Goal: Task Accomplishment & Management: Manage account settings

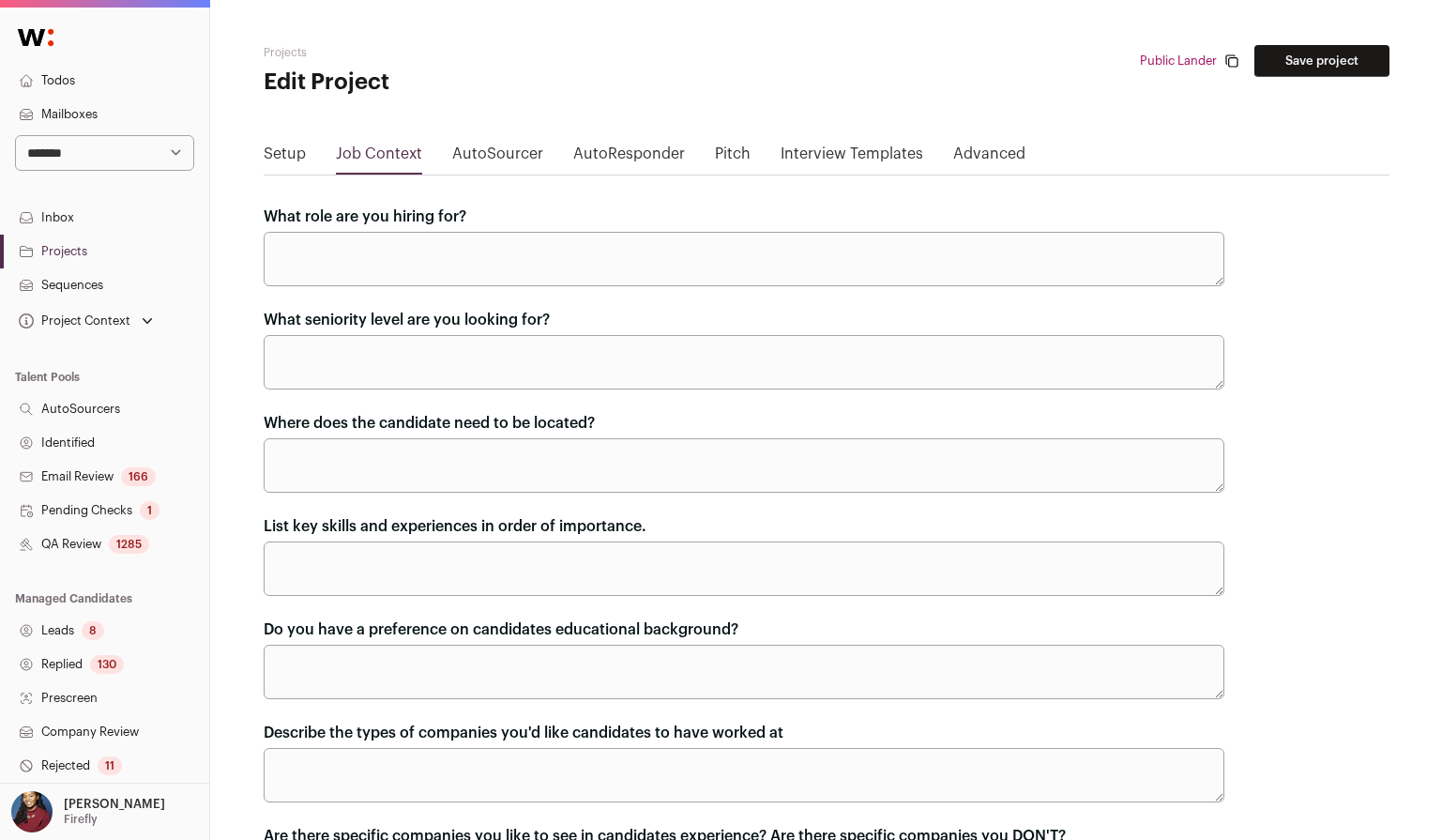
scroll to position [889, 0]
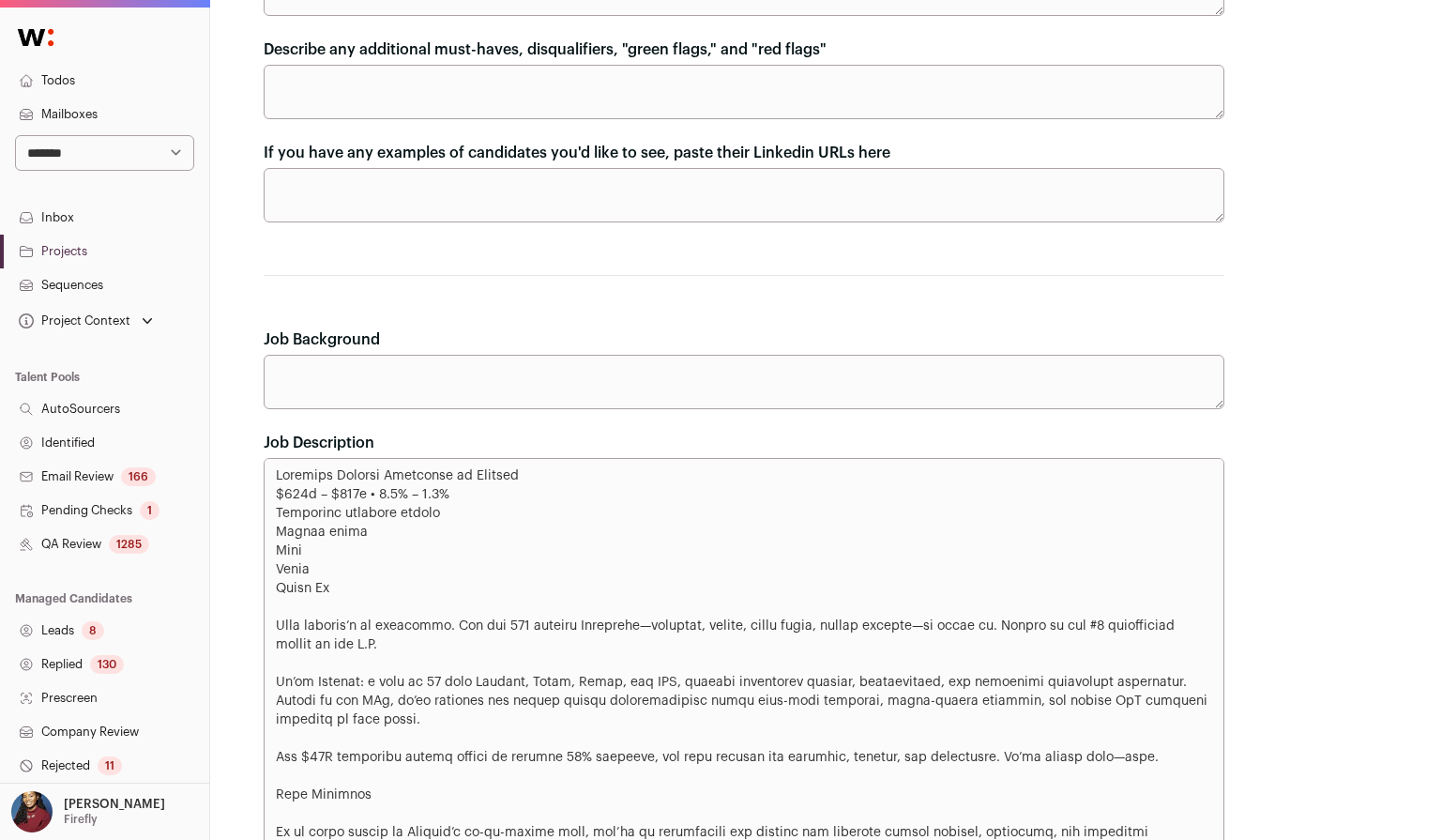
select select "***"
click at [15, 135] on select "**********" at bounding box center [105, 152] width 179 height 36
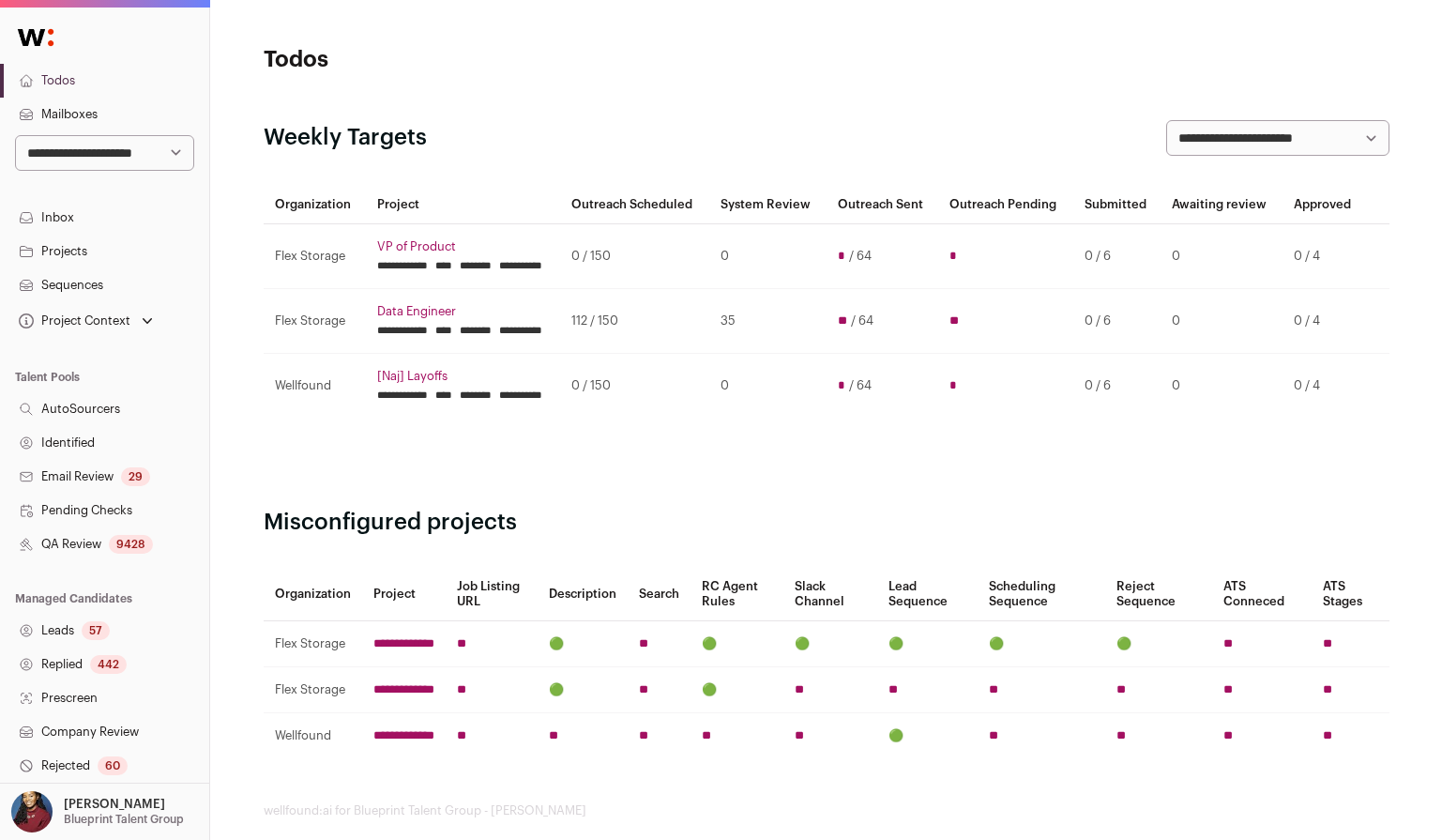
click at [97, 194] on nav "**********" at bounding box center [104, 517] width 209 height 1011
click at [96, 202] on link "Inbox" at bounding box center [104, 217] width 209 height 34
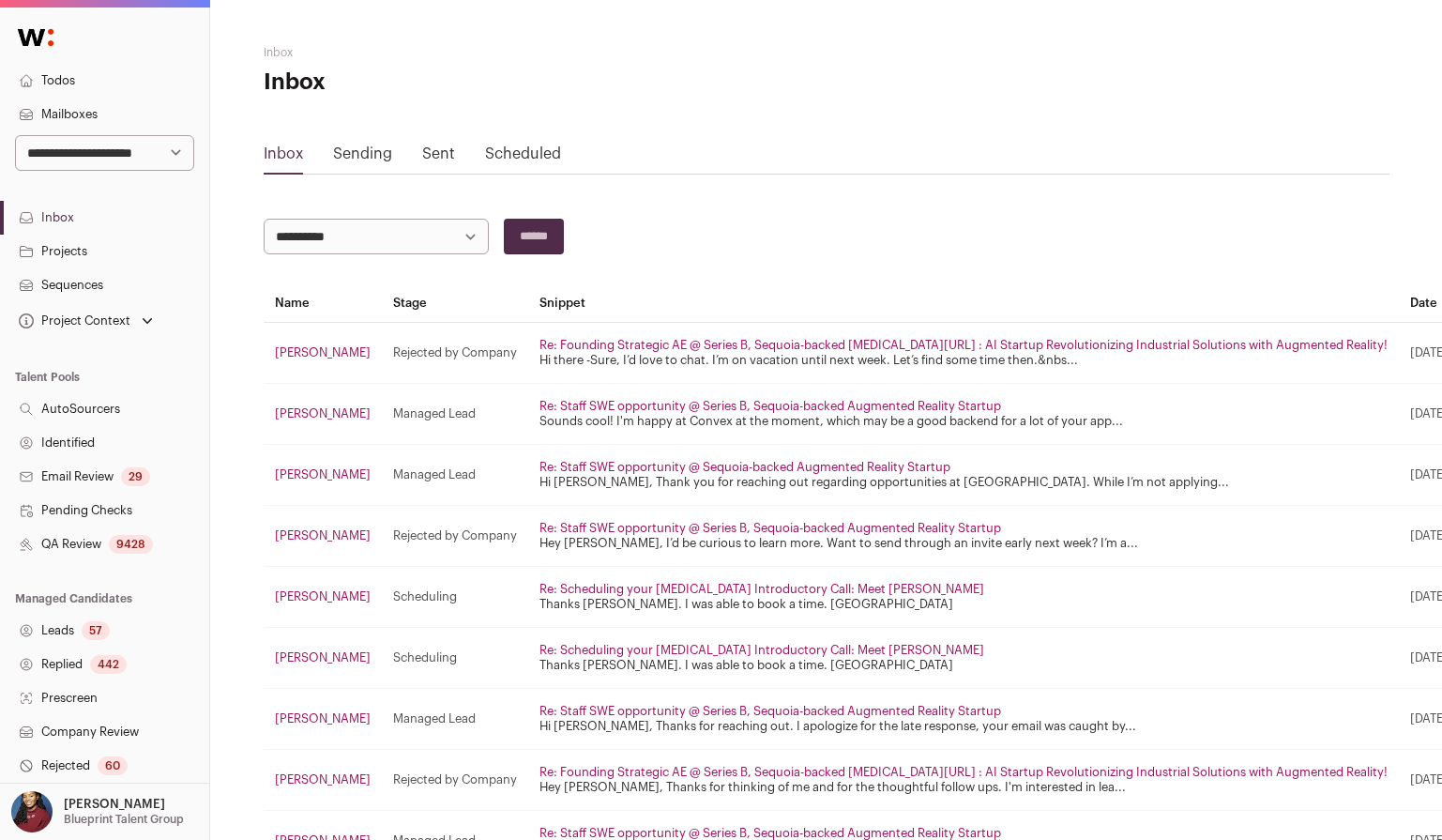
click at [439, 157] on link "Sent" at bounding box center [438, 154] width 33 height 15
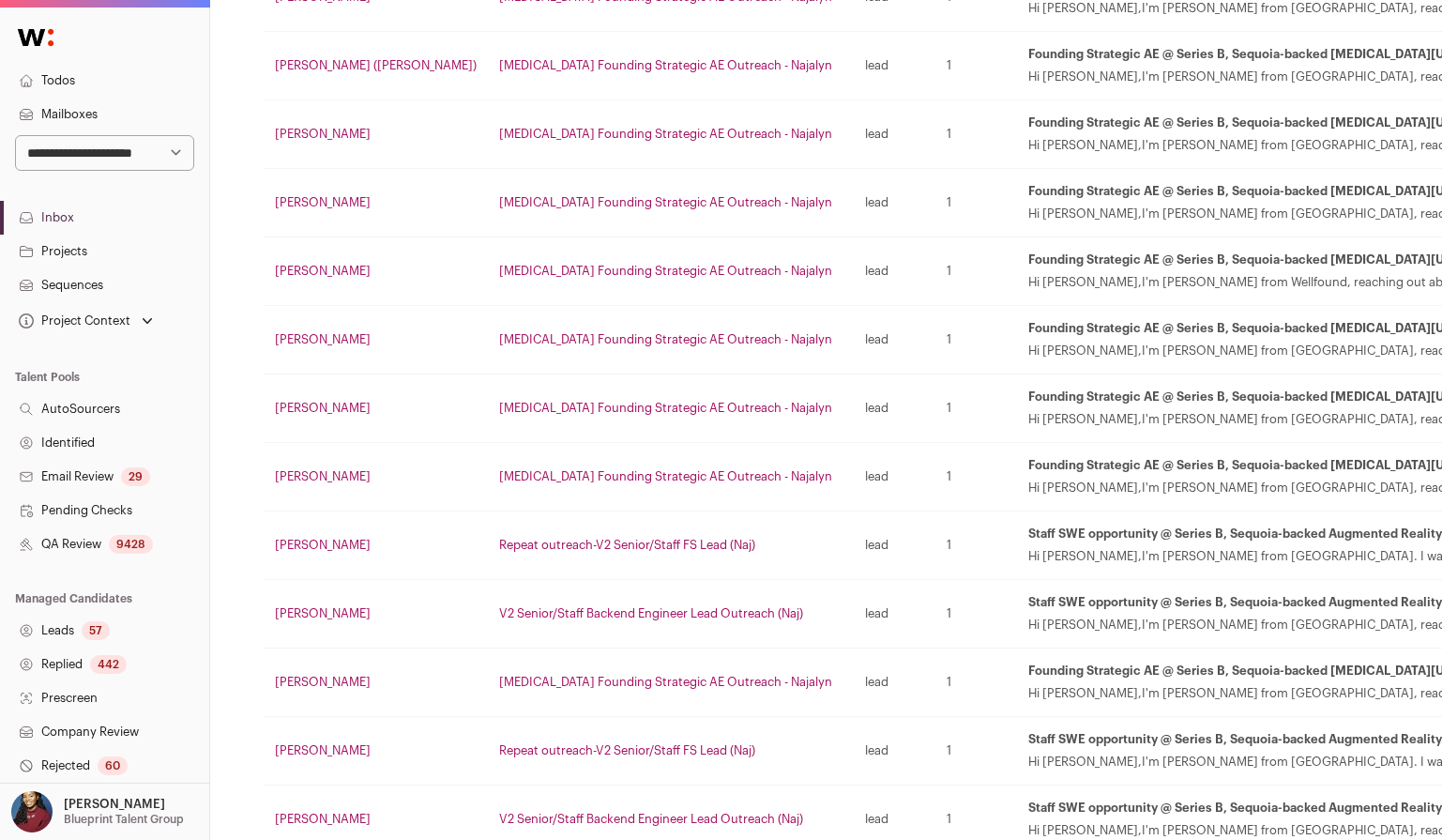
scroll to position [240, 0]
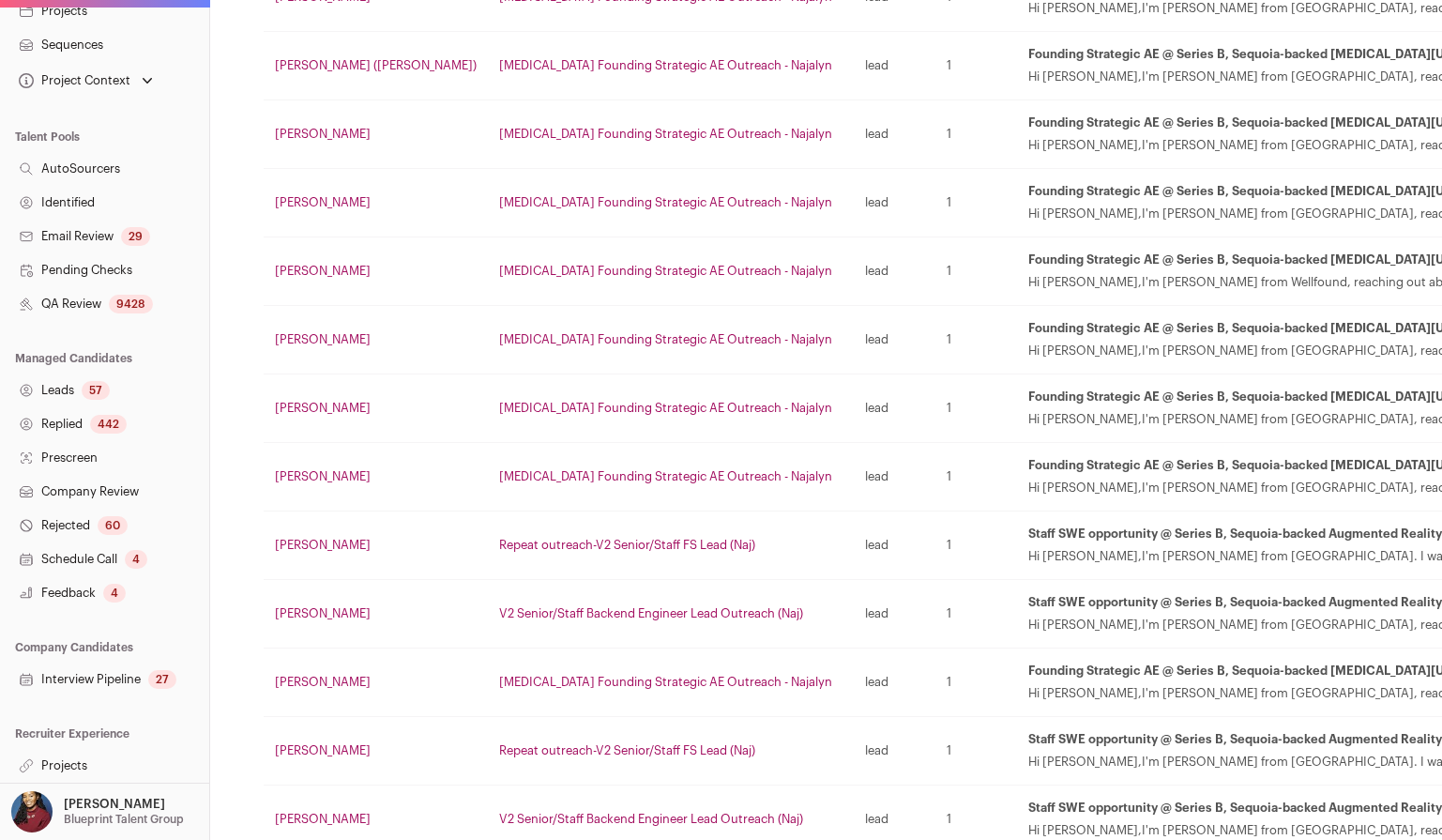
click at [88, 769] on link "Projects" at bounding box center [104, 765] width 209 height 34
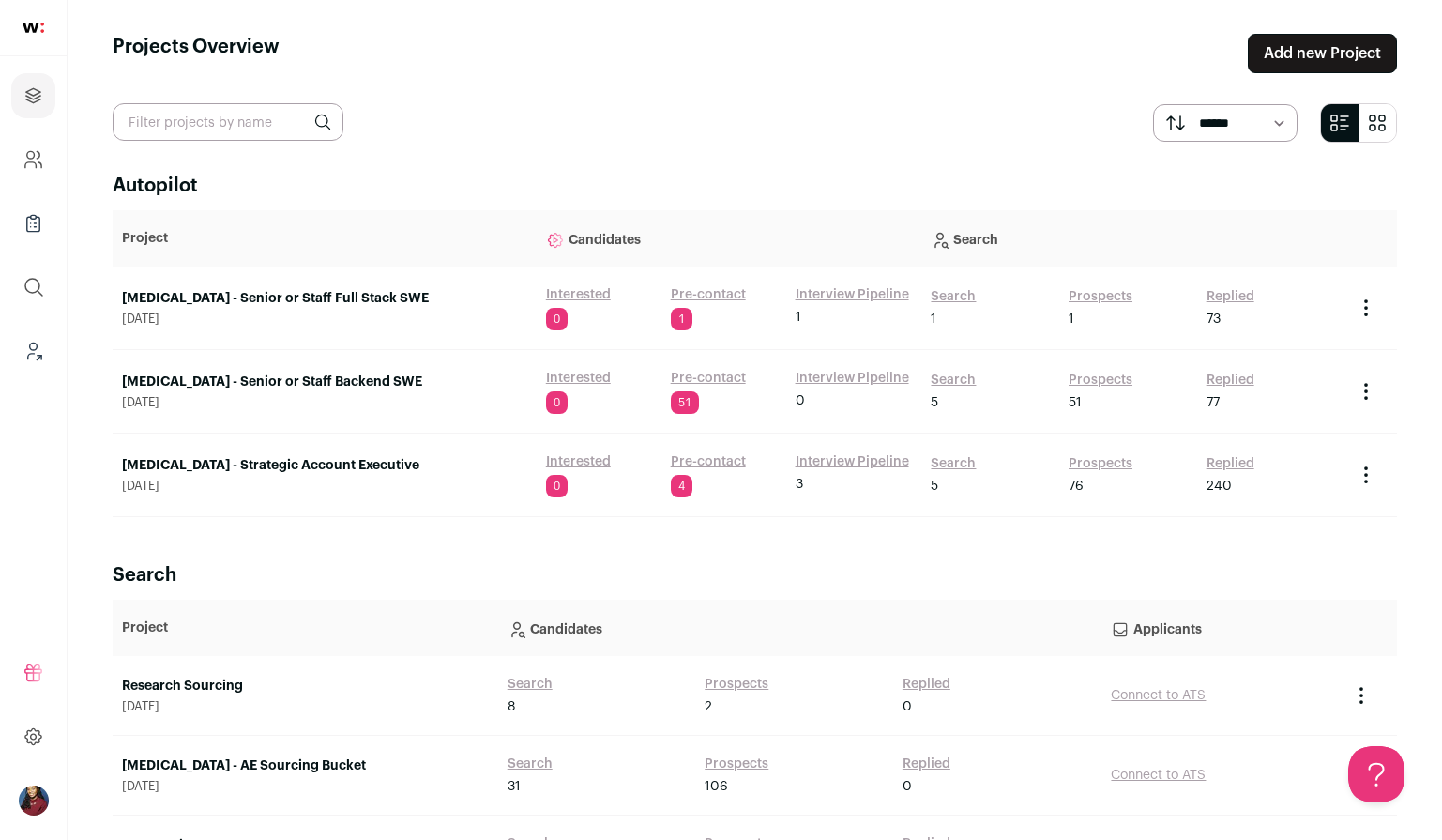
click at [249, 462] on link "[MEDICAL_DATA] - Strategic Account Executive" at bounding box center [325, 464] width 406 height 18
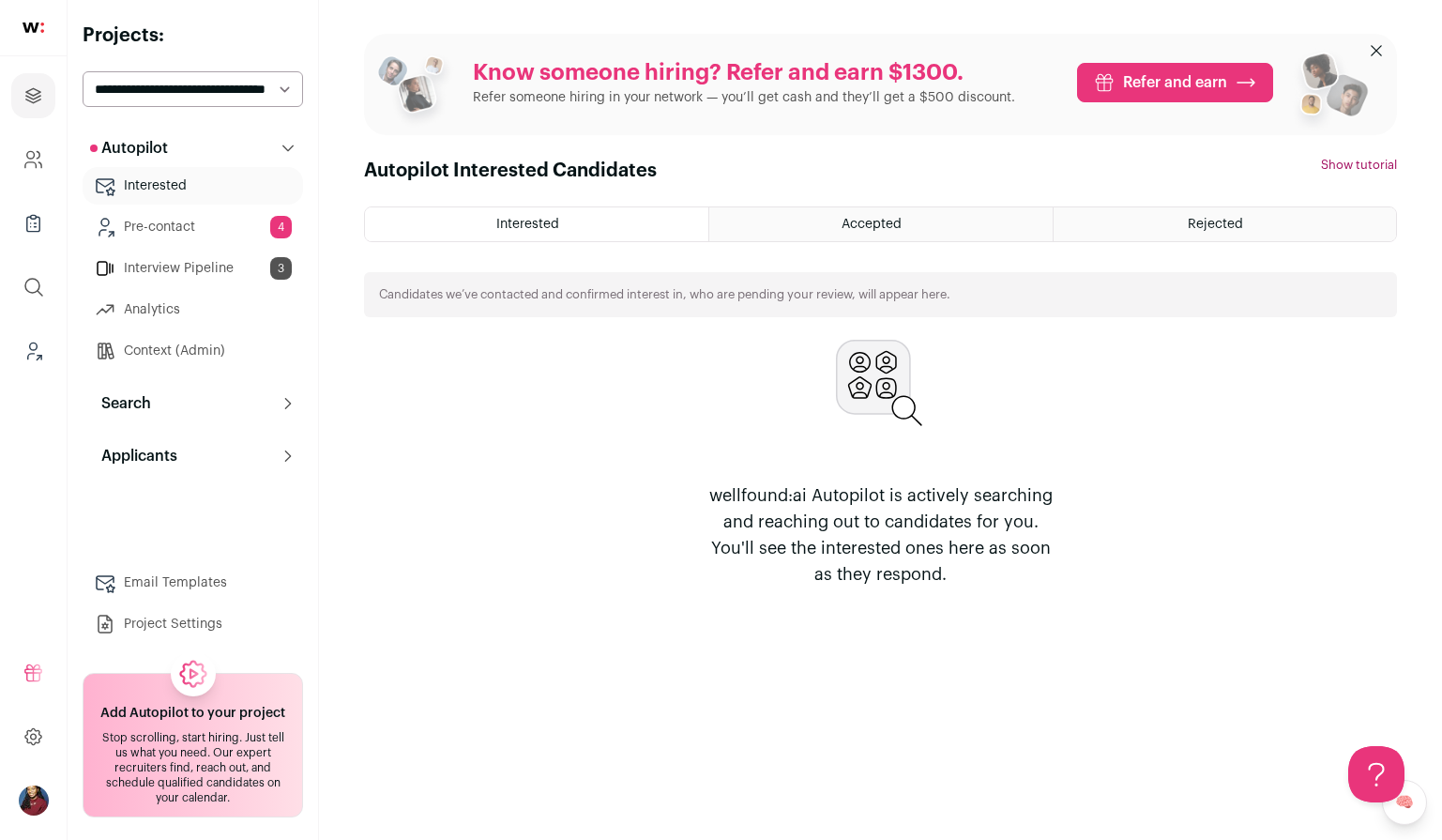
click at [167, 415] on button "Search" at bounding box center [193, 403] width 221 height 38
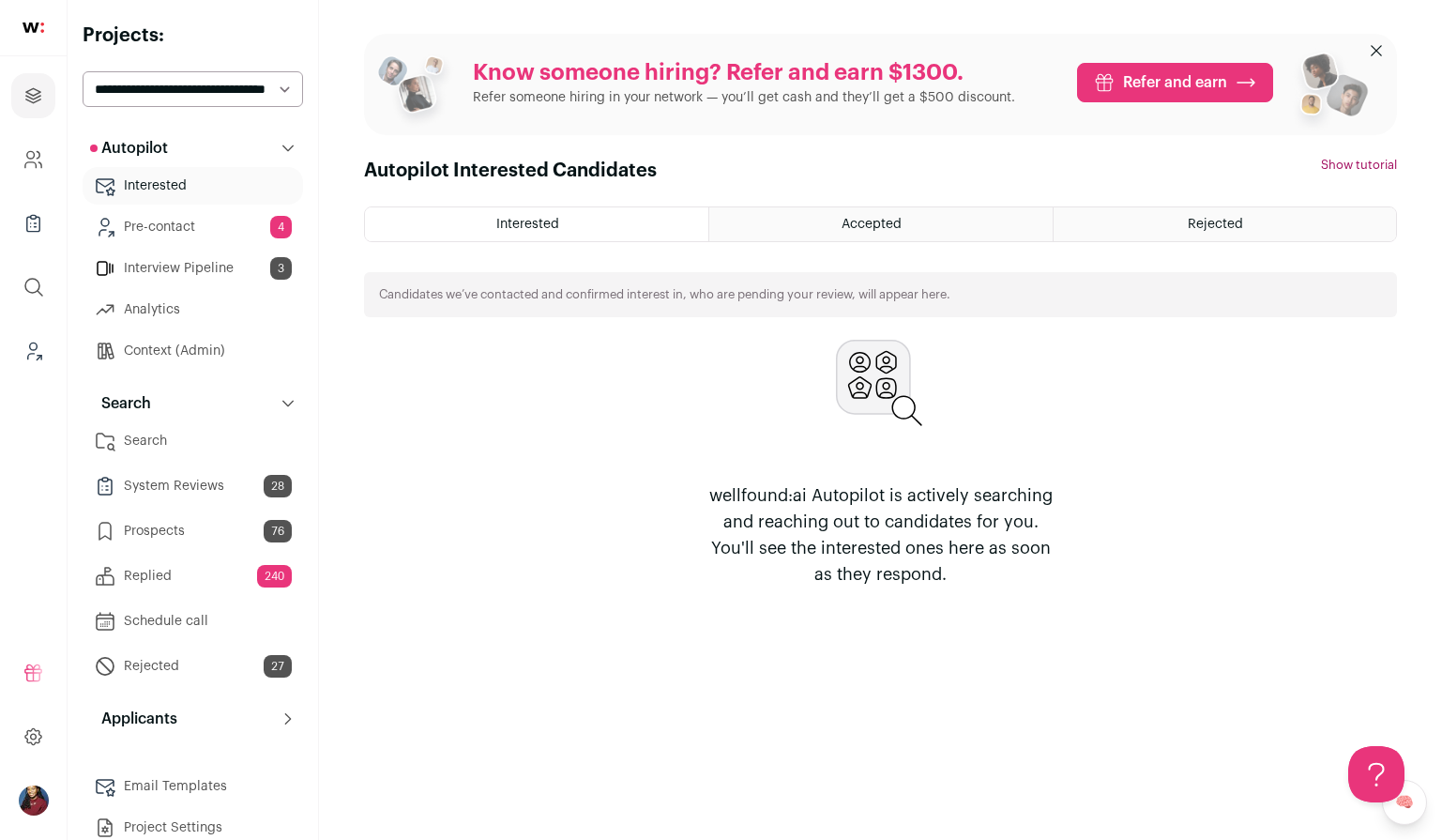
click at [178, 529] on link "Prospects 76" at bounding box center [193, 531] width 221 height 38
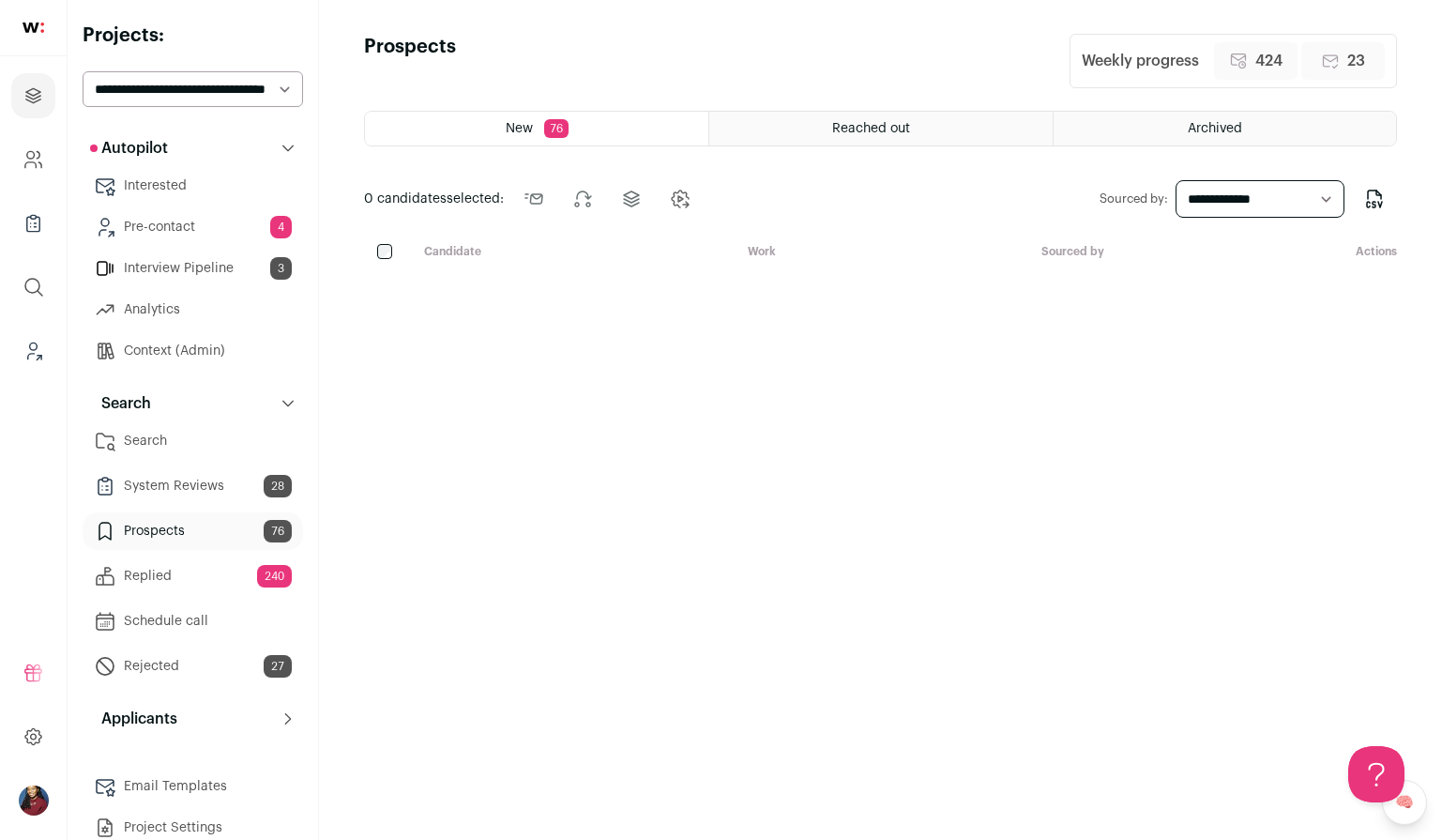
click at [807, 137] on div "Reached out" at bounding box center [880, 128] width 343 height 34
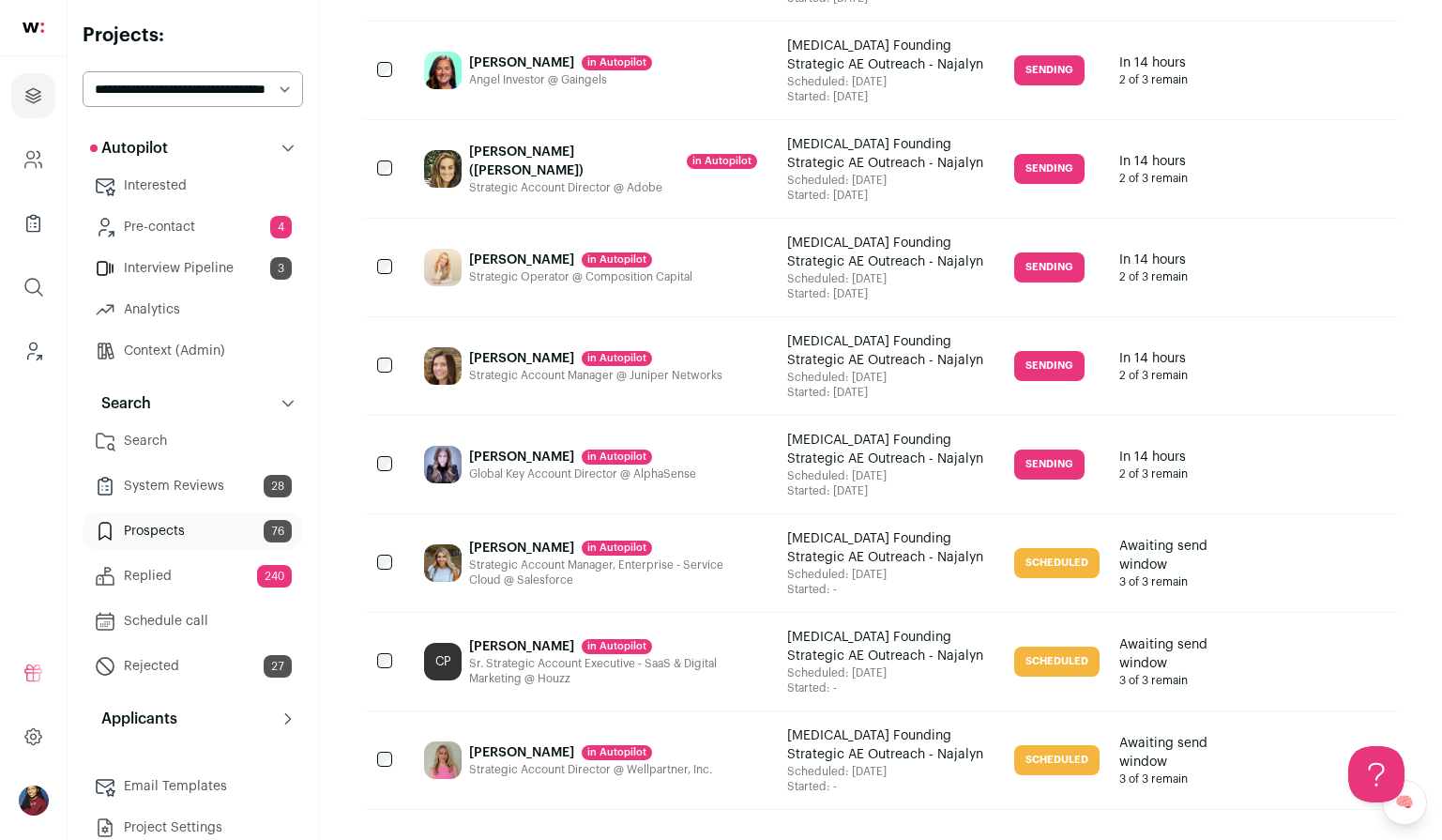
scroll to position [1990, 0]
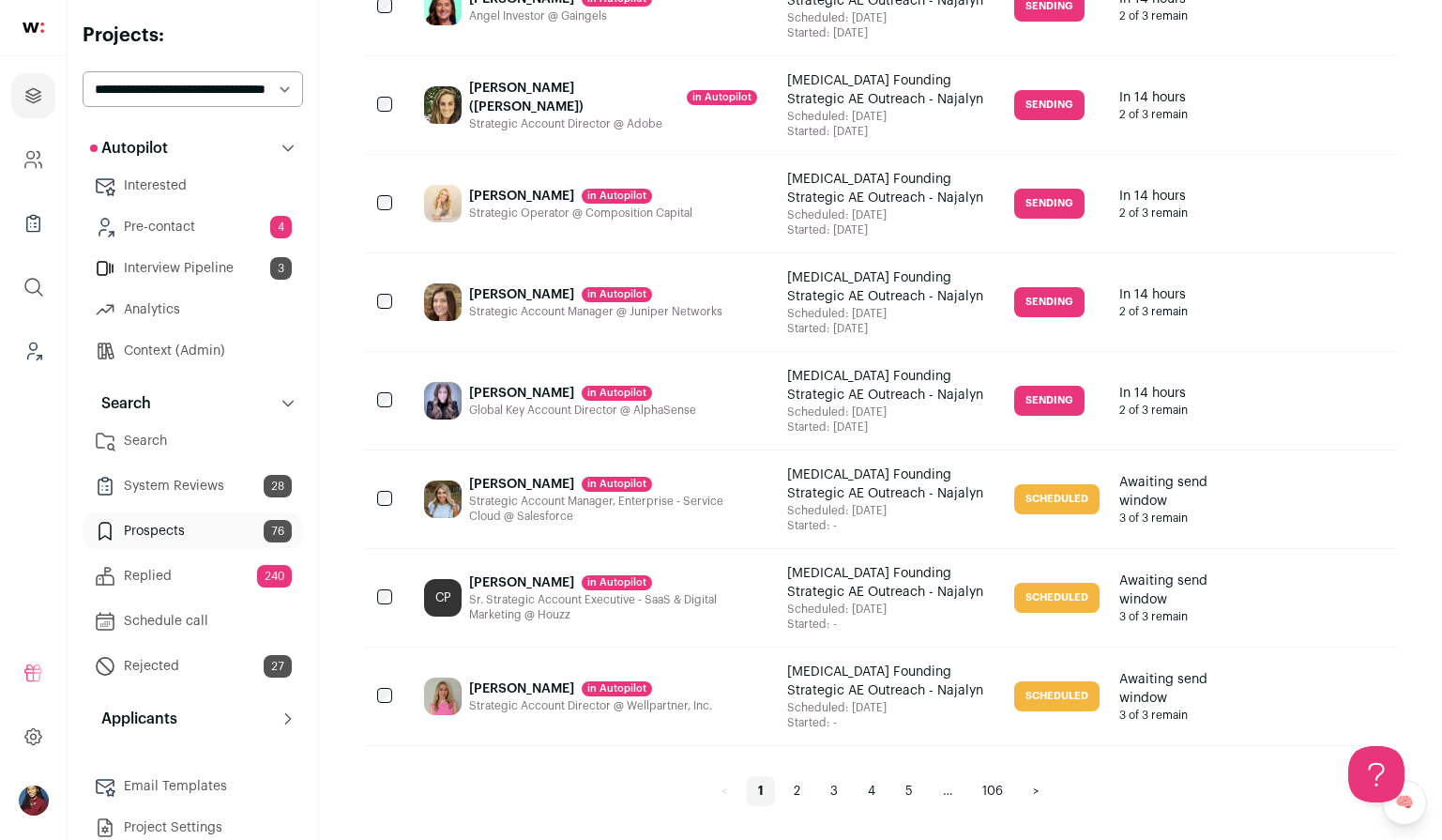
click at [798, 789] on link "2" at bounding box center [797, 791] width 29 height 30
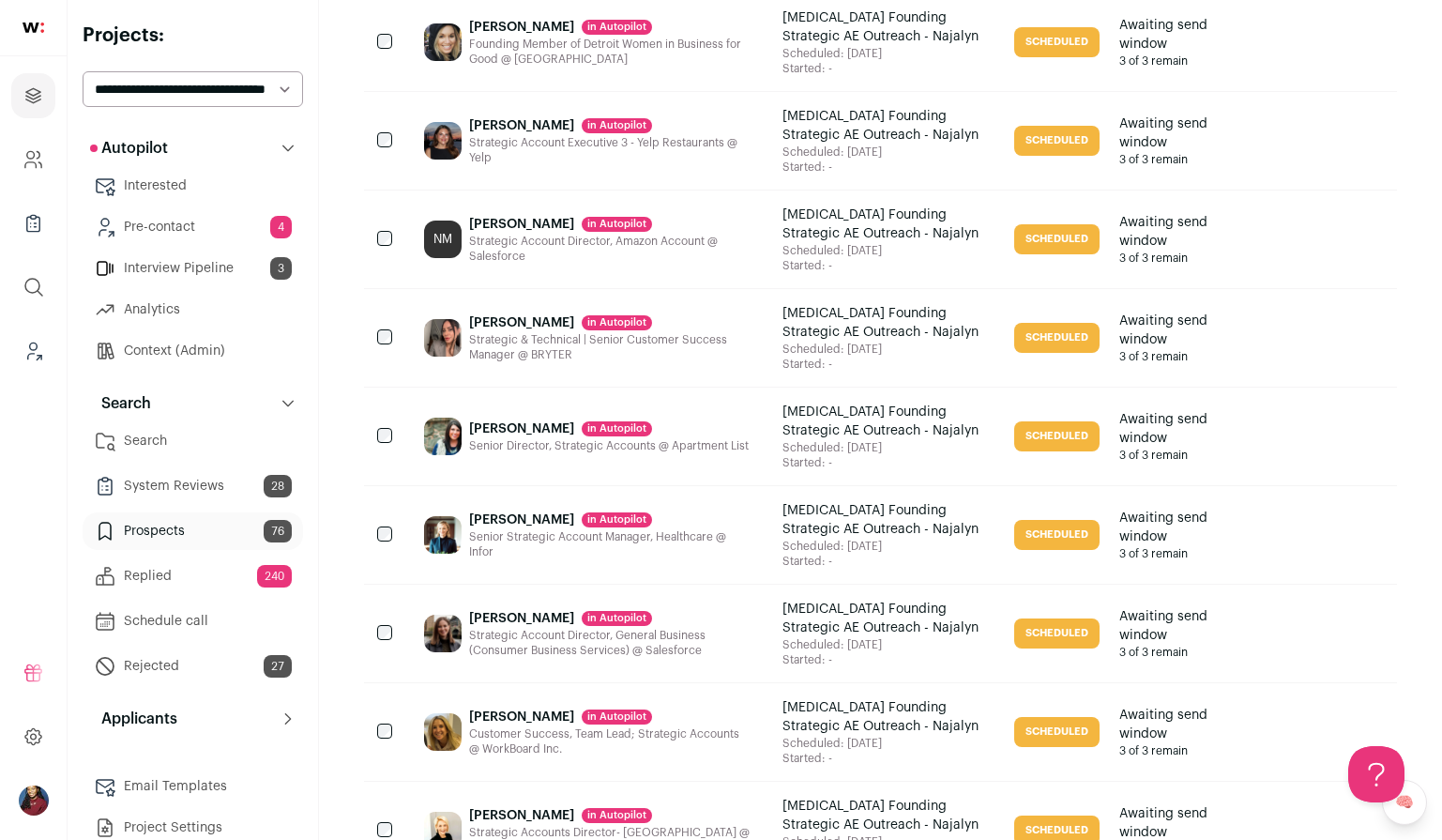
scroll to position [1990, 0]
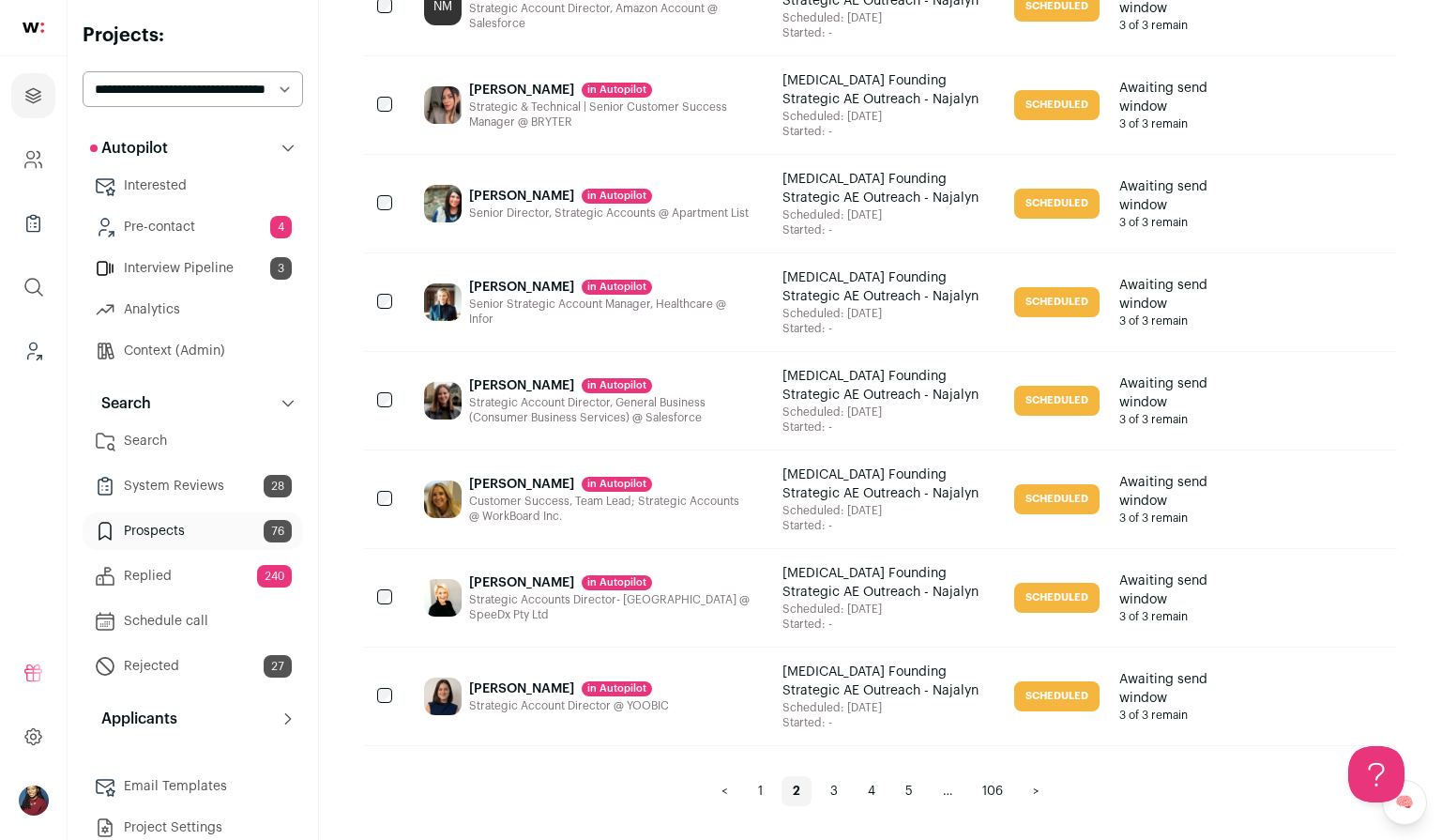
click at [818, 783] on nav "< 1 2 3 4 5 … 106 >" at bounding box center [880, 791] width 341 height 30
click at [828, 784] on link "3" at bounding box center [833, 791] width 30 height 30
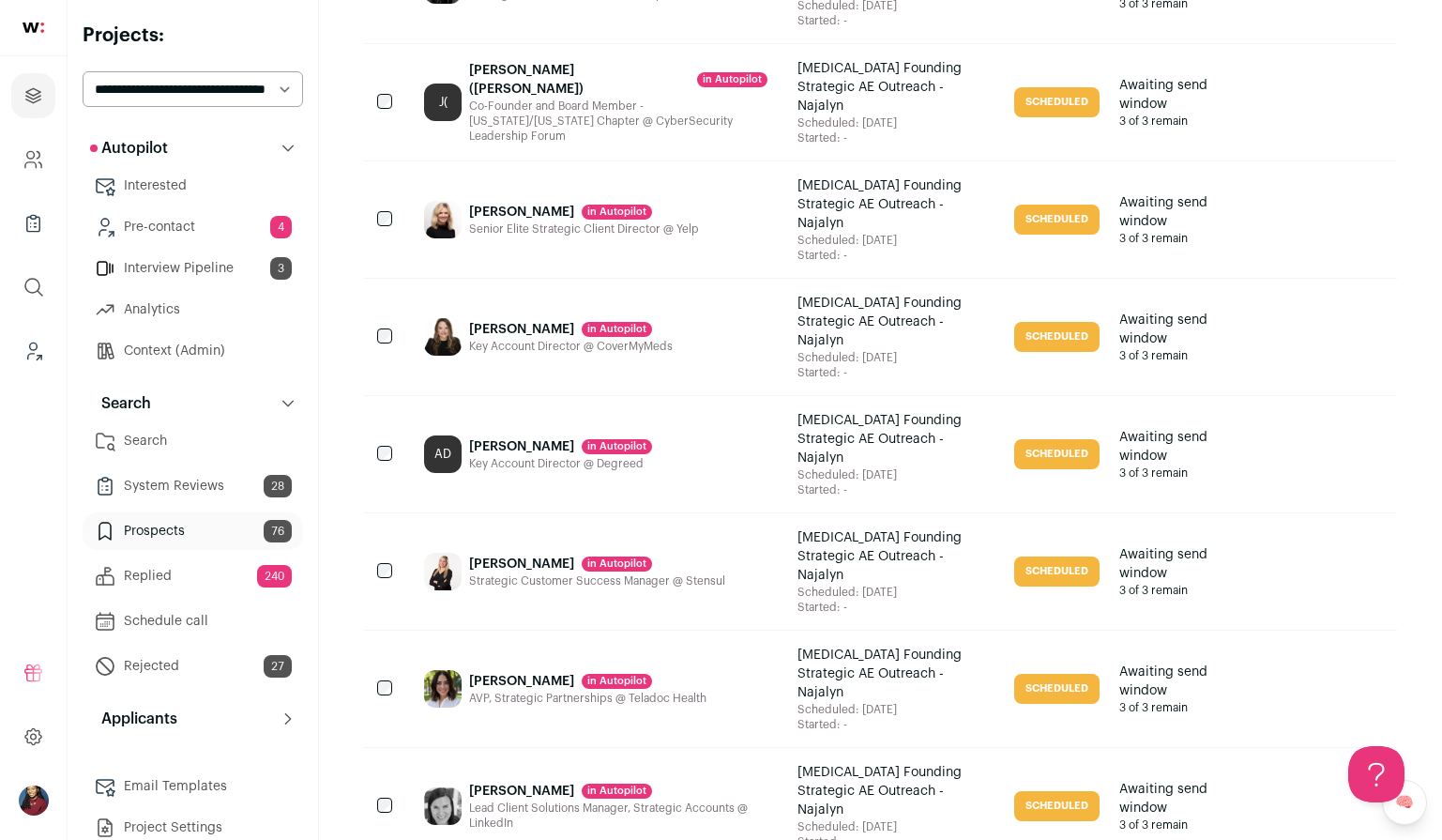
scroll to position [1990, 0]
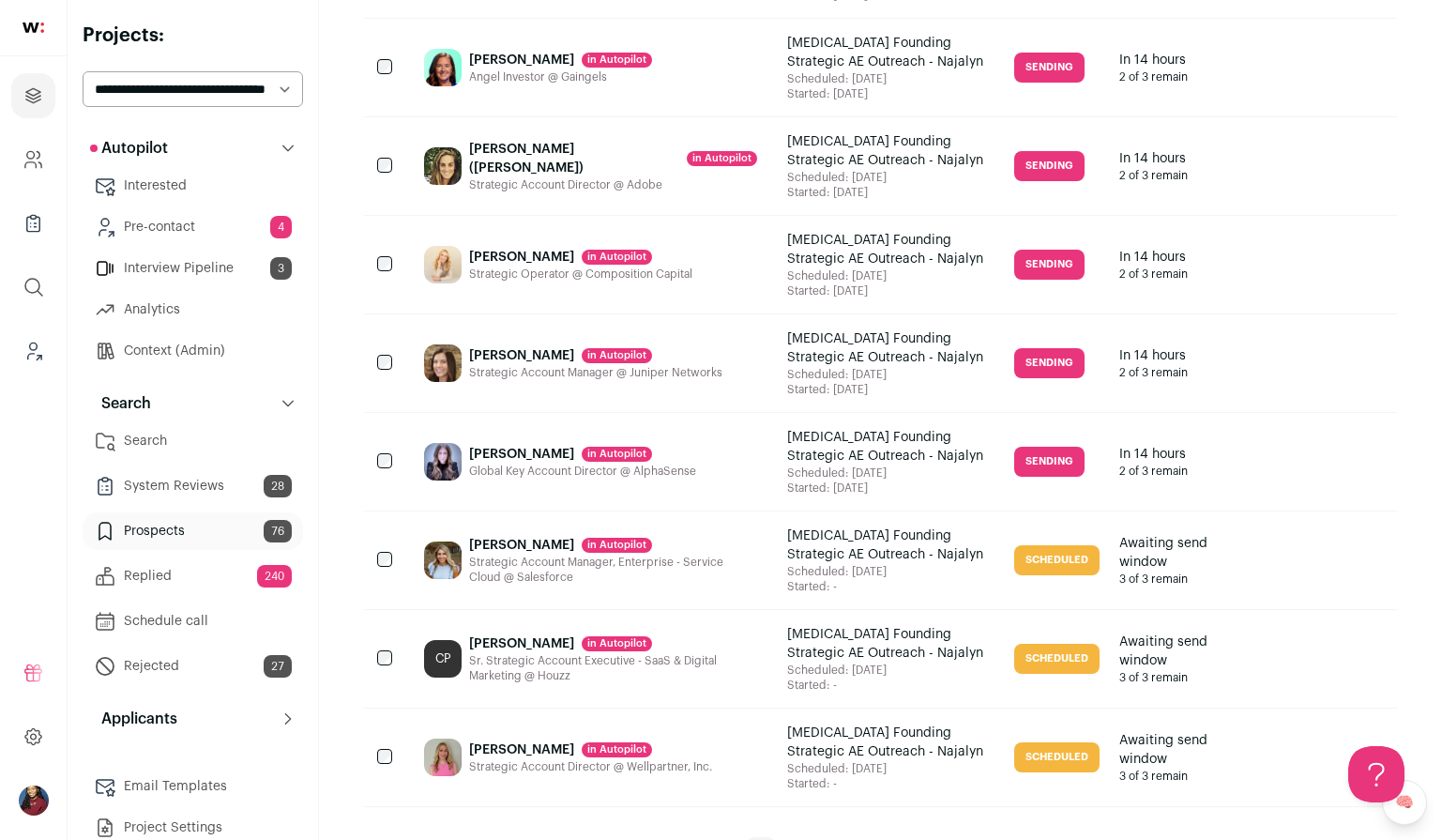
scroll to position [1990, 0]
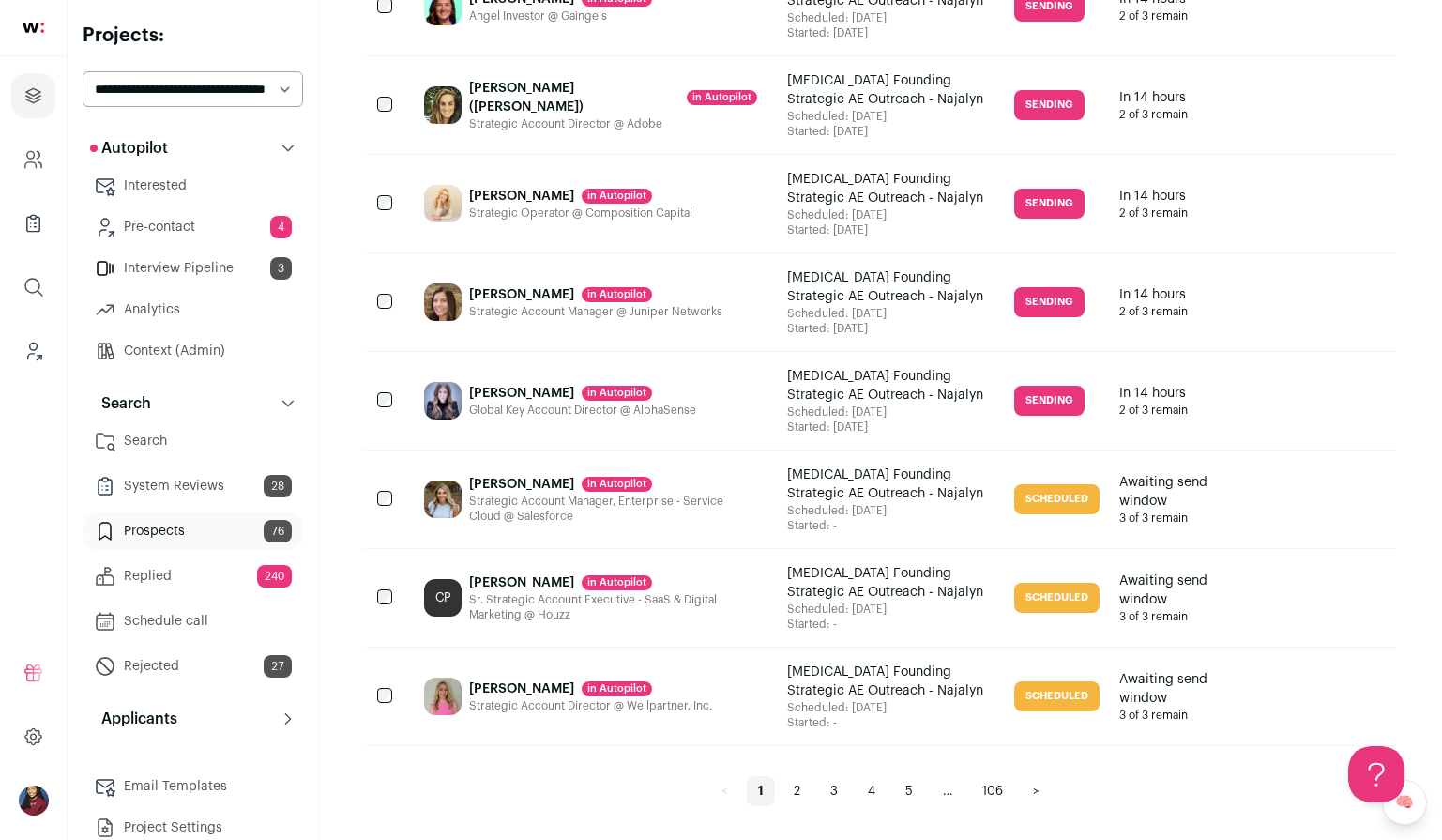
click at [902, 786] on link "5" at bounding box center [908, 791] width 30 height 30
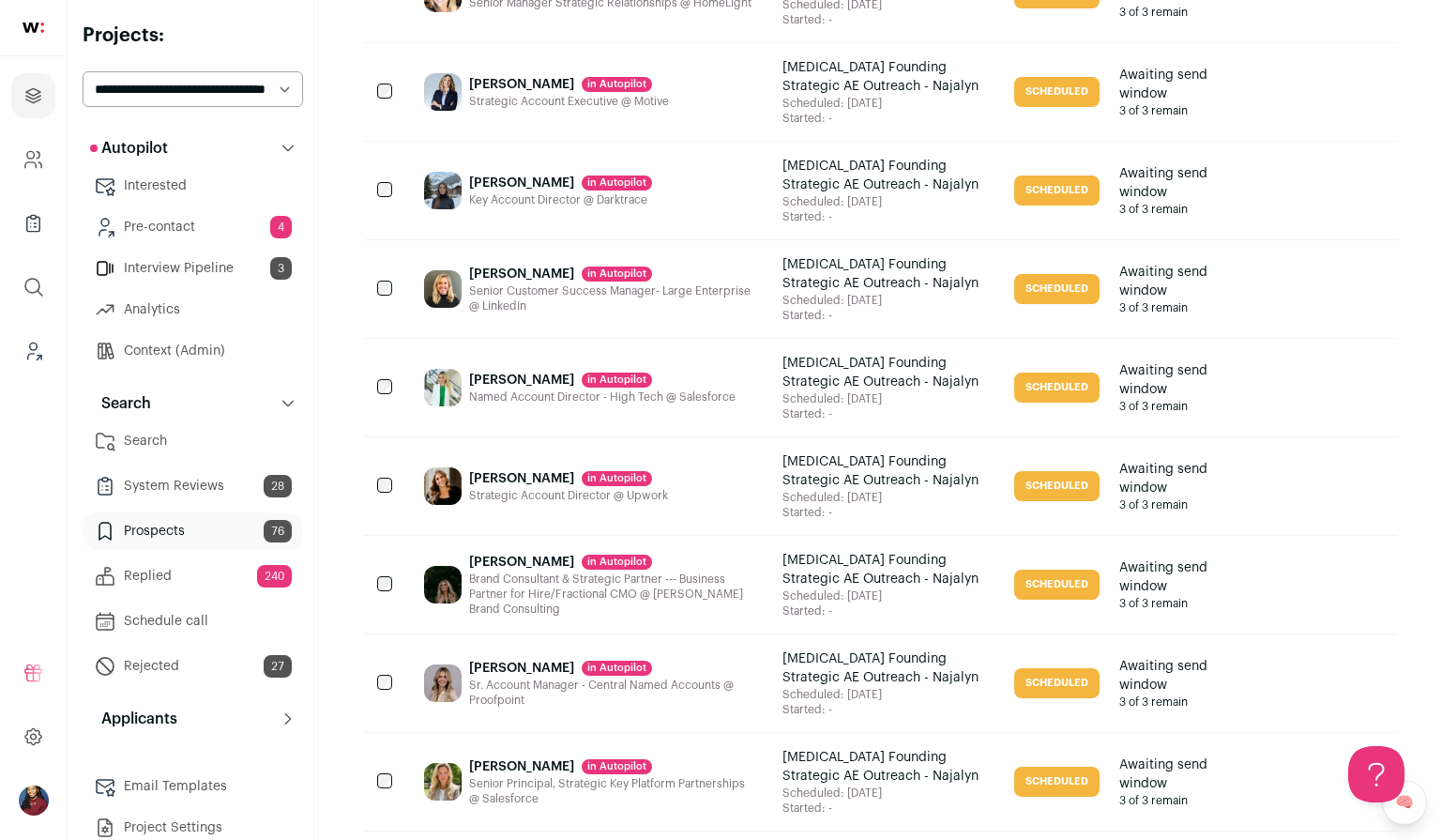
scroll to position [1990, 0]
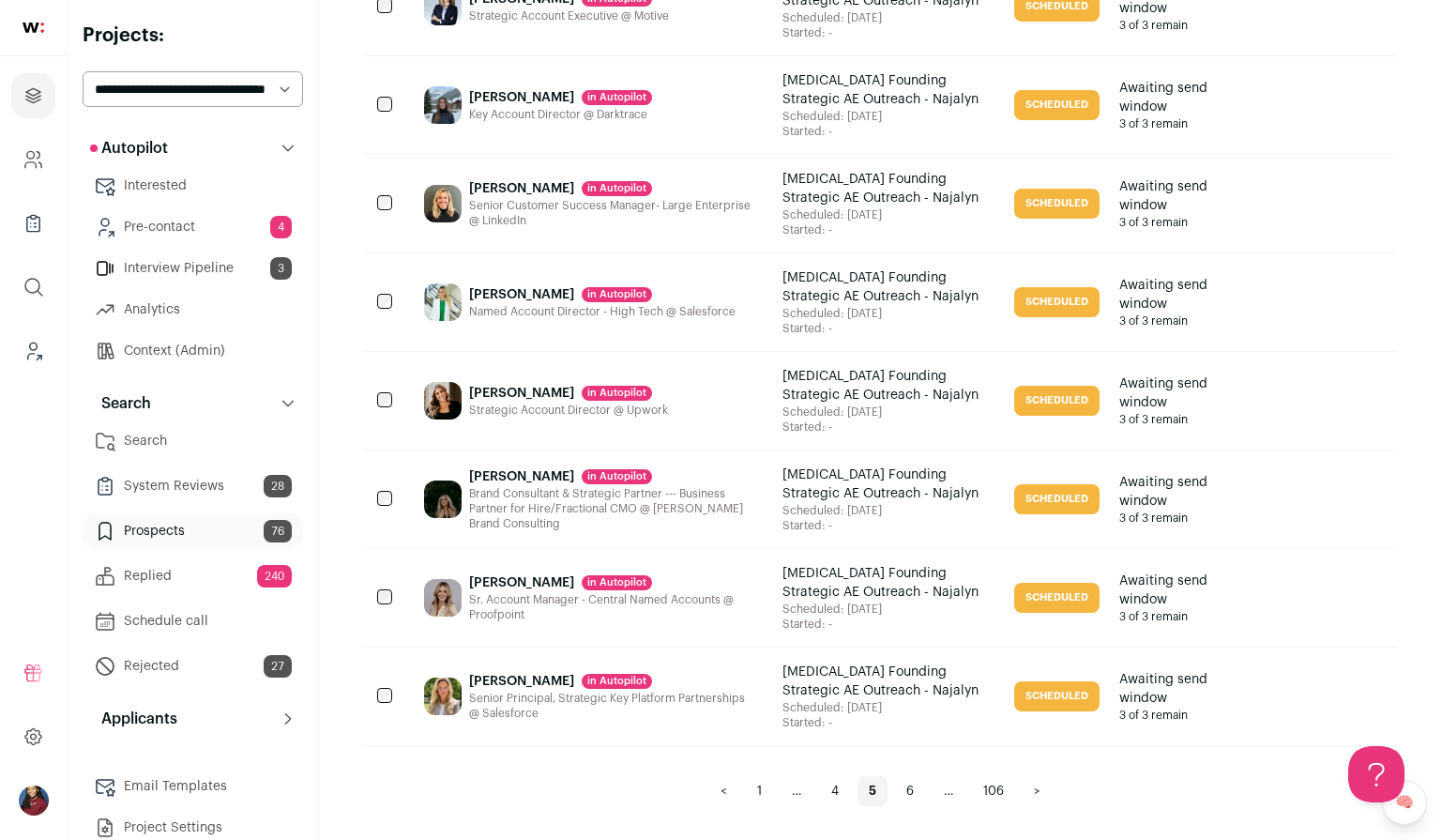
click at [760, 777] on link "1" at bounding box center [759, 791] width 27 height 30
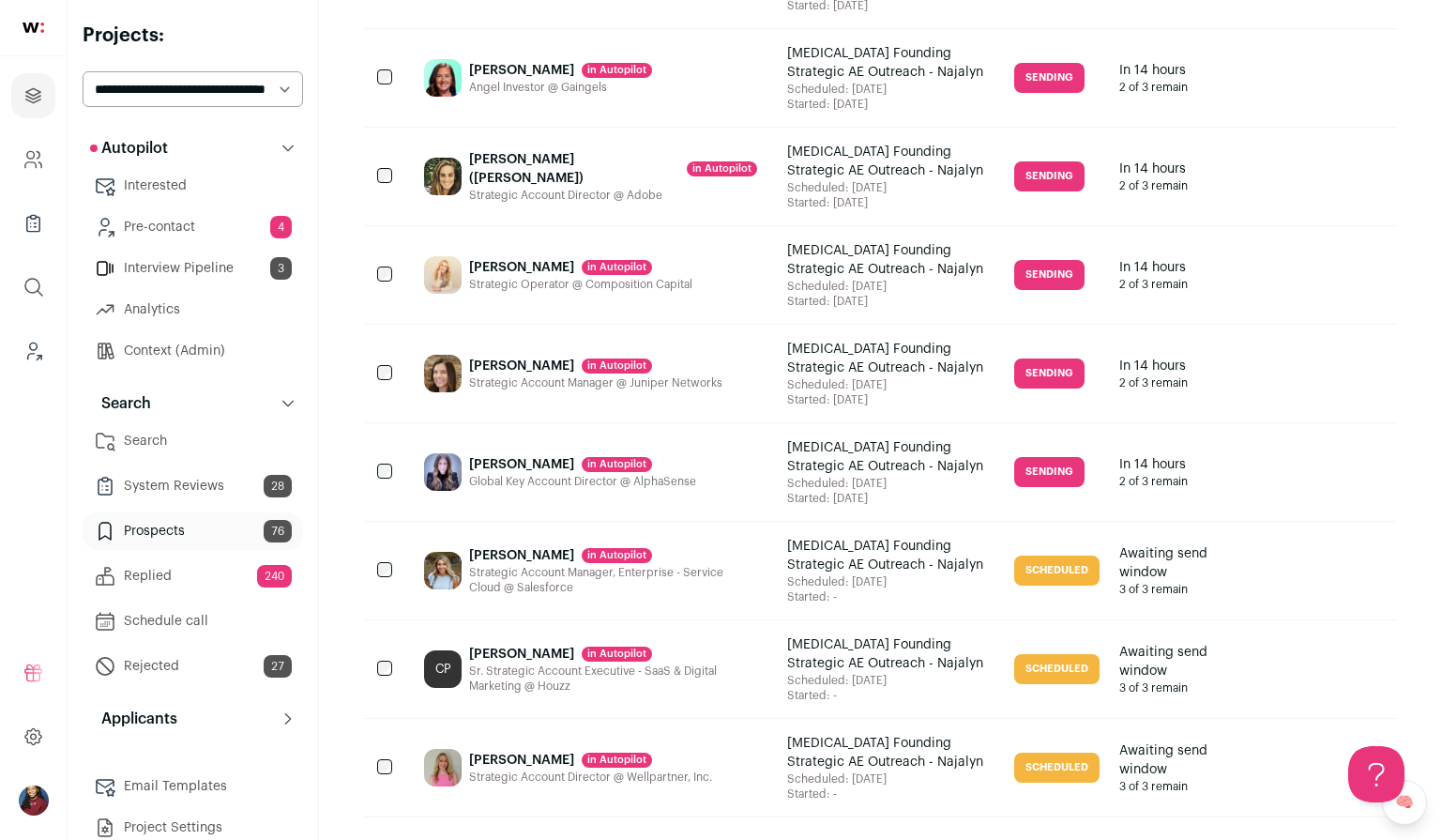
scroll to position [1990, 0]
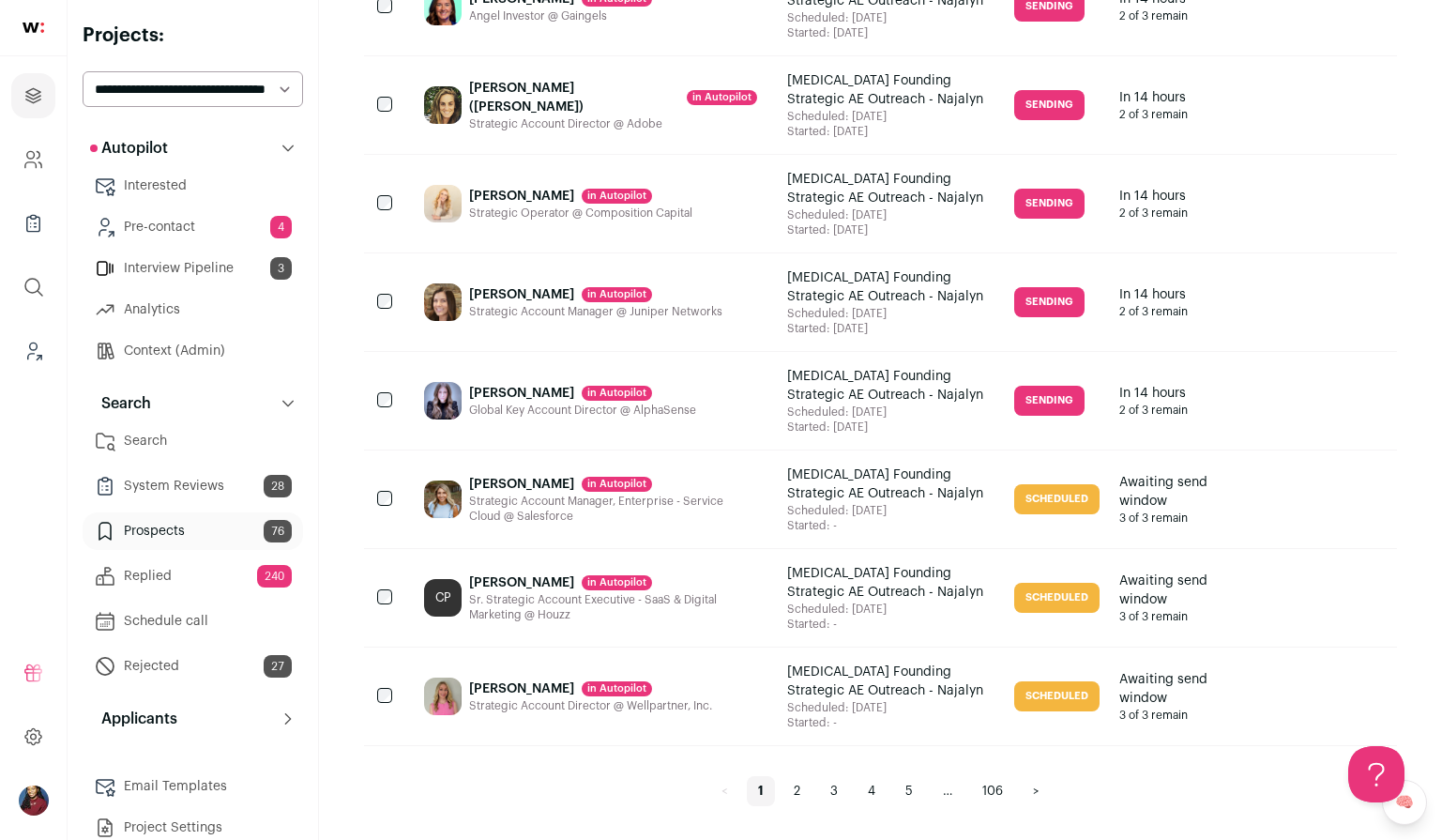
click at [992, 787] on link "106" at bounding box center [992, 791] width 43 height 30
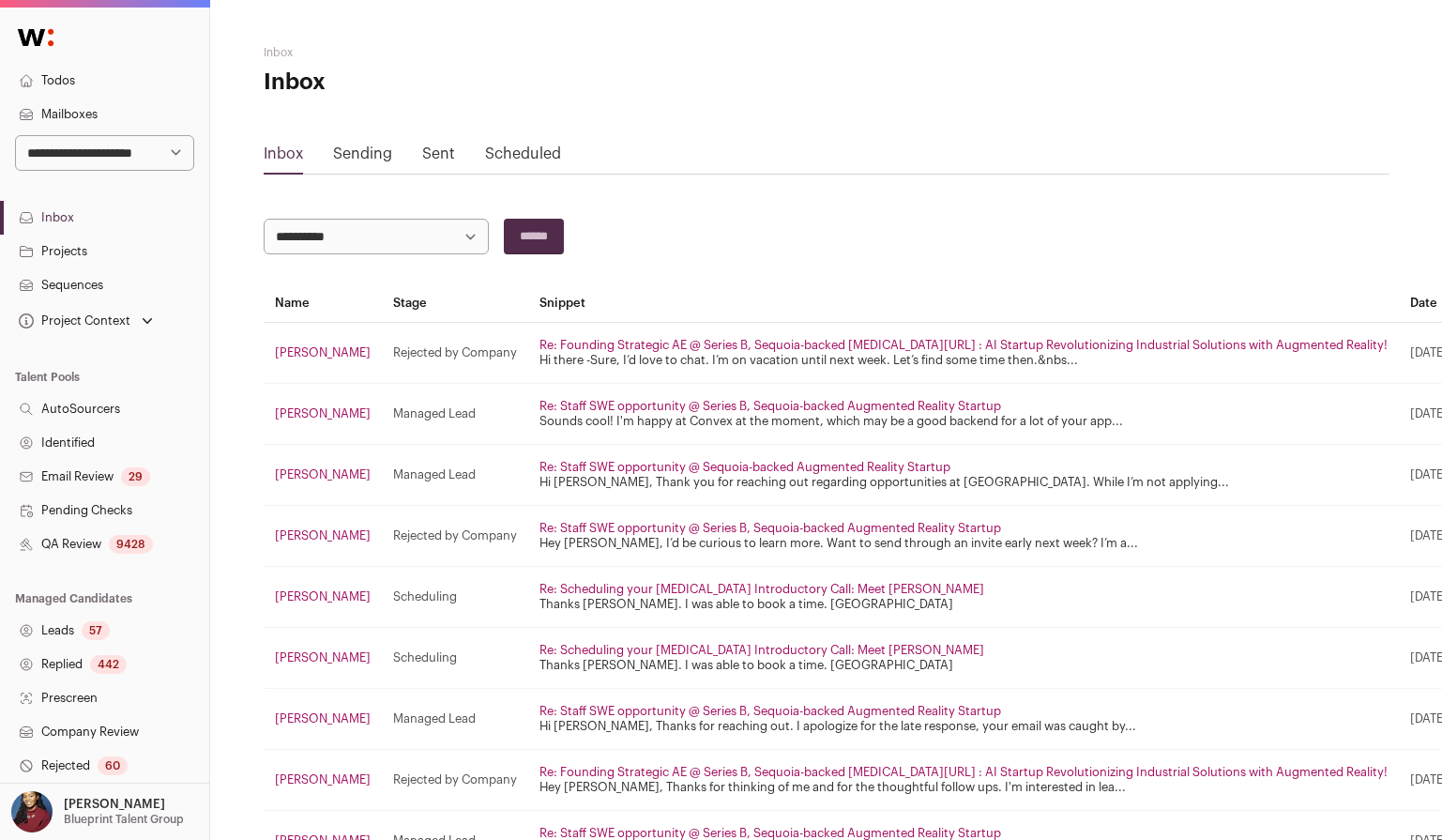
click at [69, 105] on link "Mailboxes" at bounding box center [104, 114] width 209 height 34
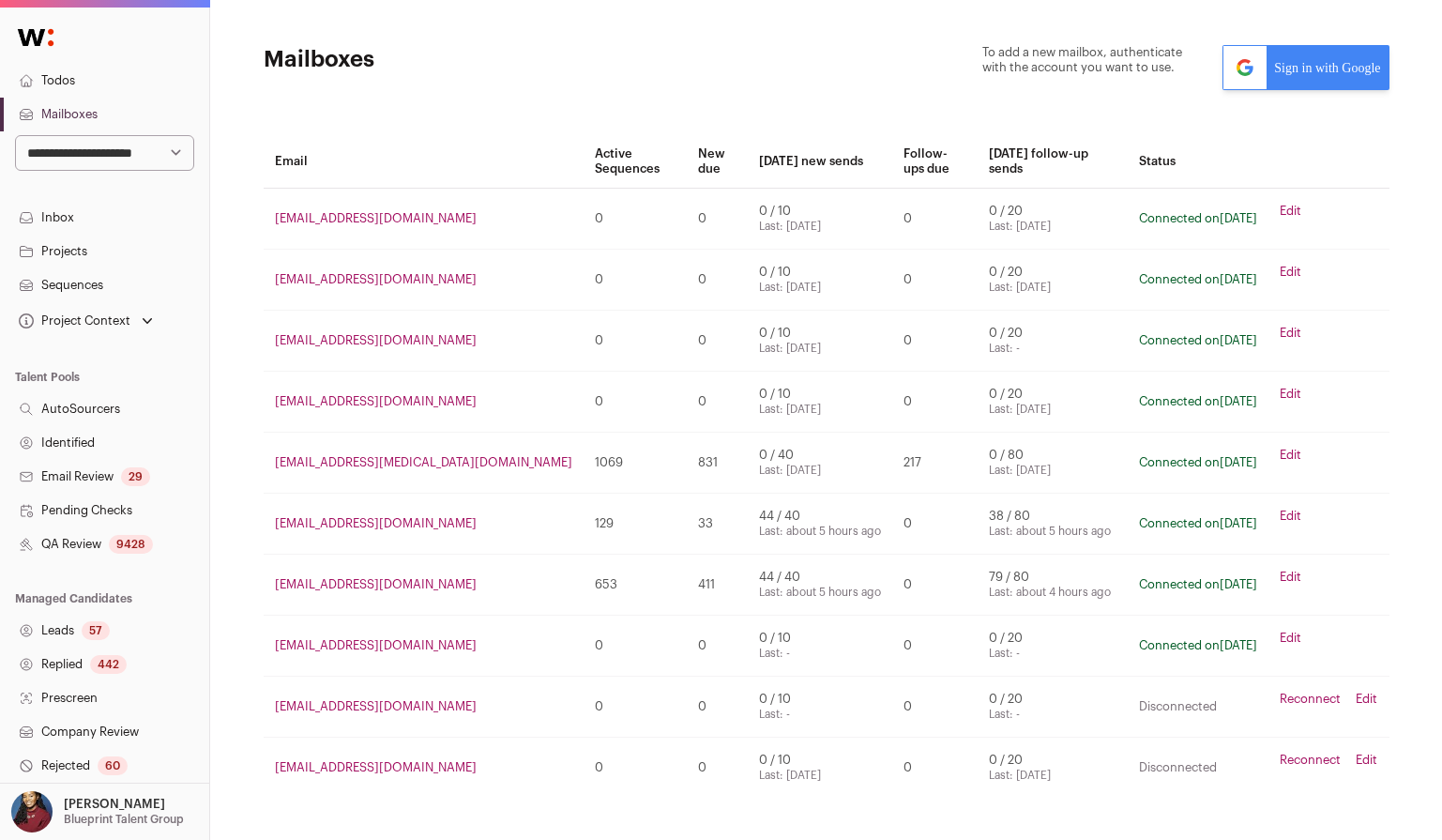
click at [1288, 448] on link "Edit" at bounding box center [1291, 456] width 21 height 15
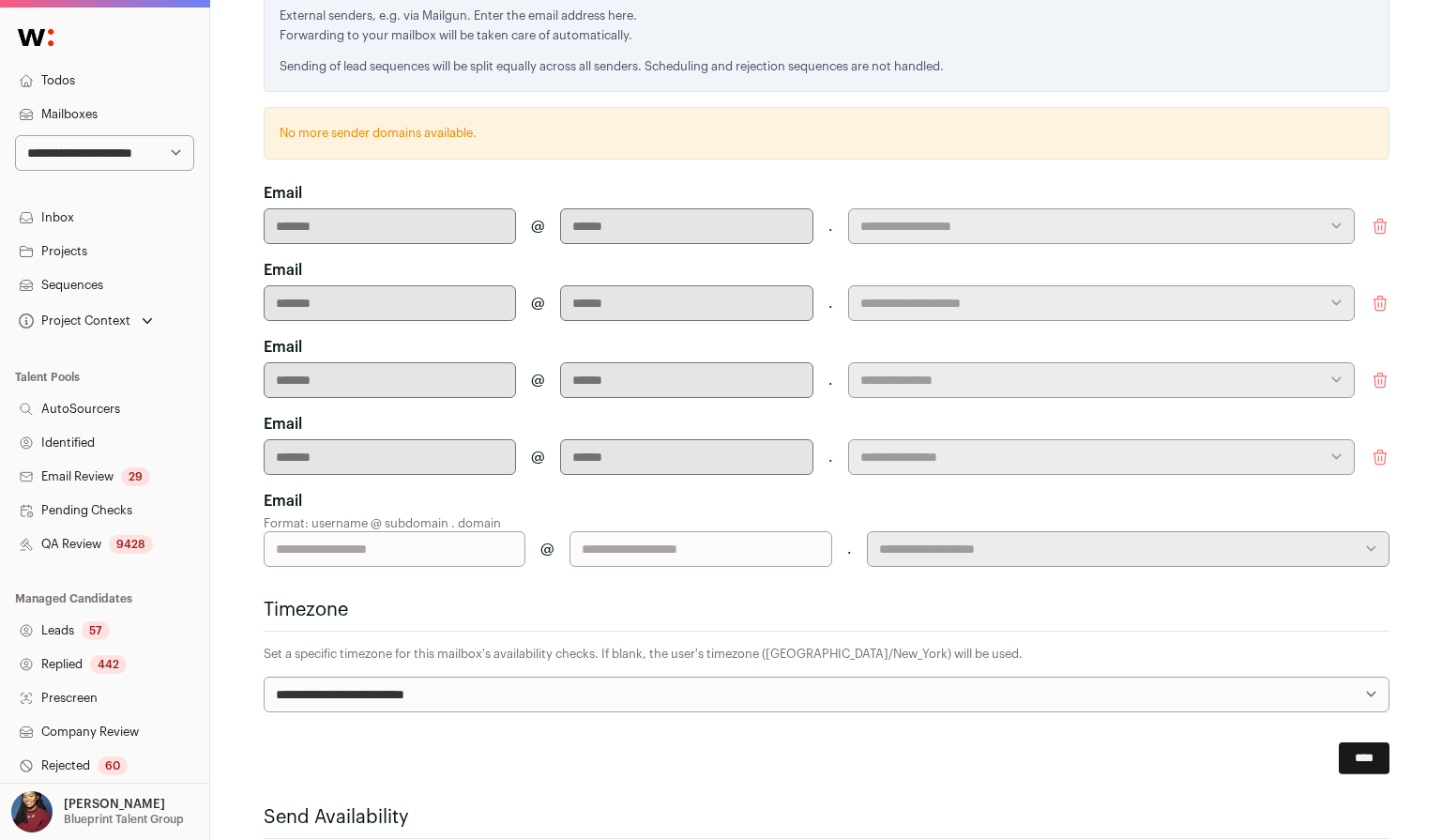
scroll to position [722, 0]
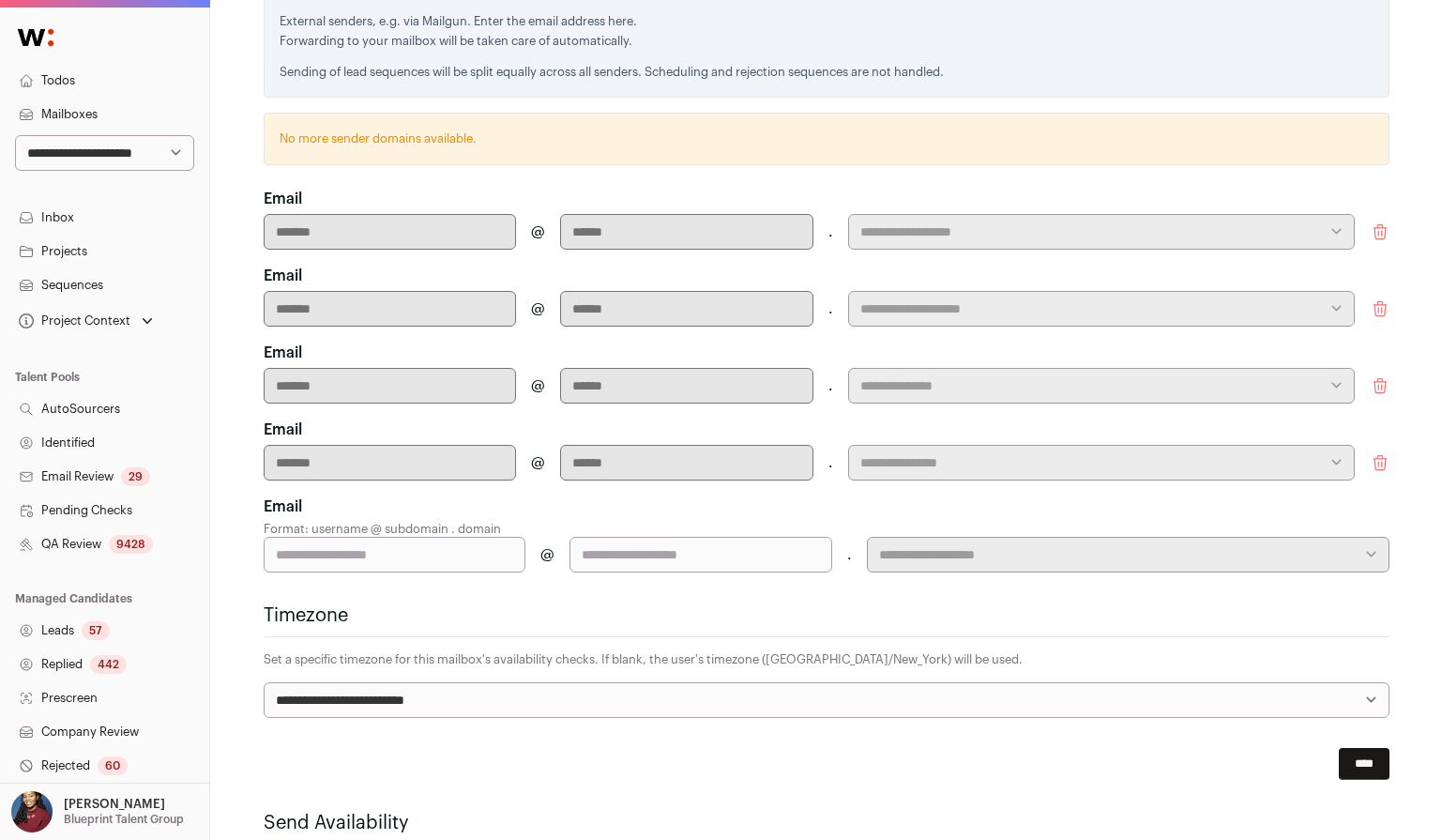
click at [551, 128] on p "No more sender domains available." at bounding box center [826, 138] width 1094 height 19
click at [455, 128] on p "No more sender domains available." at bounding box center [826, 138] width 1094 height 19
click at [1355, 758] on input "****" at bounding box center [1364, 763] width 51 height 32
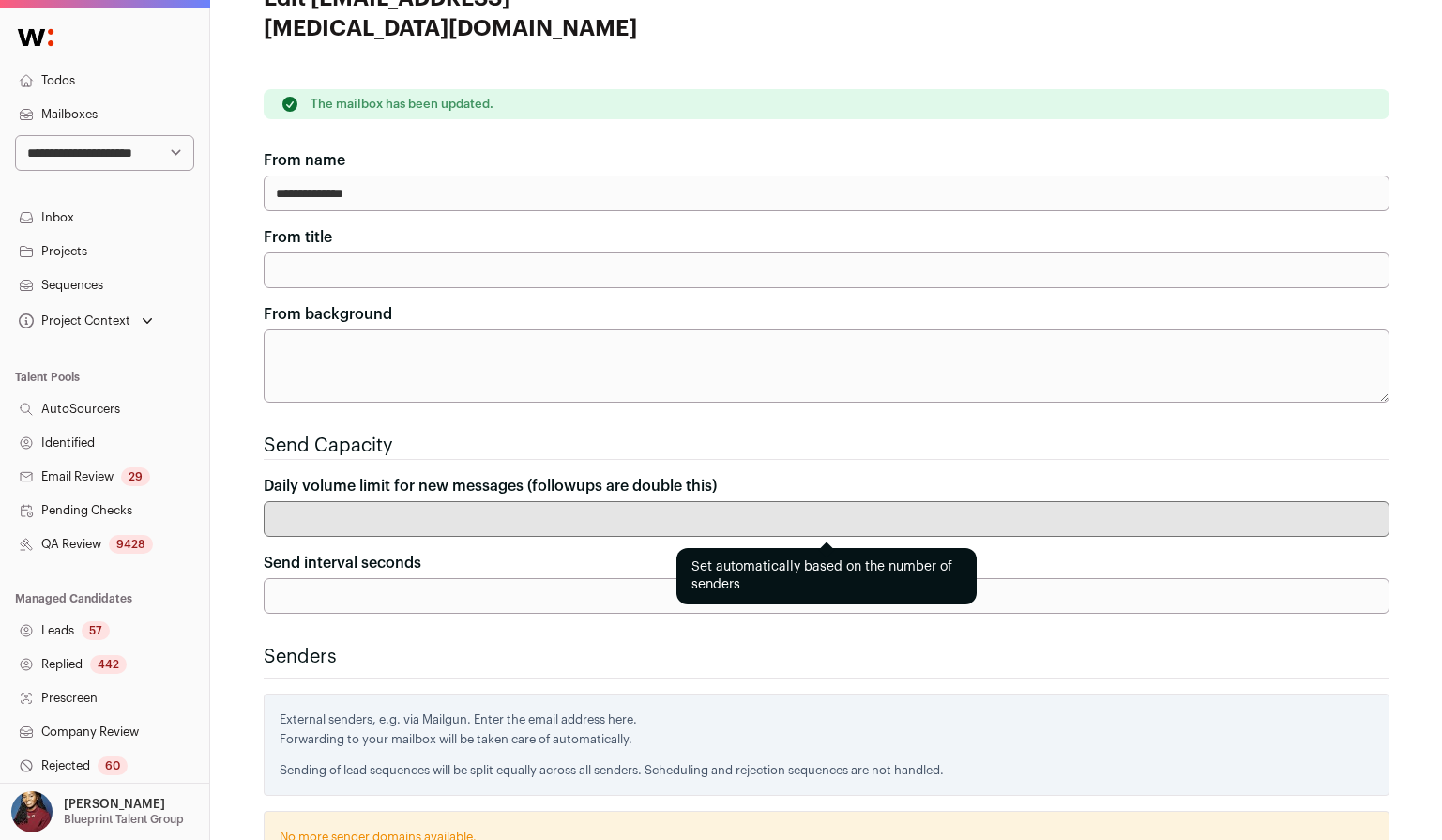
scroll to position [54, 0]
